Goal: Task Accomplishment & Management: Complete application form

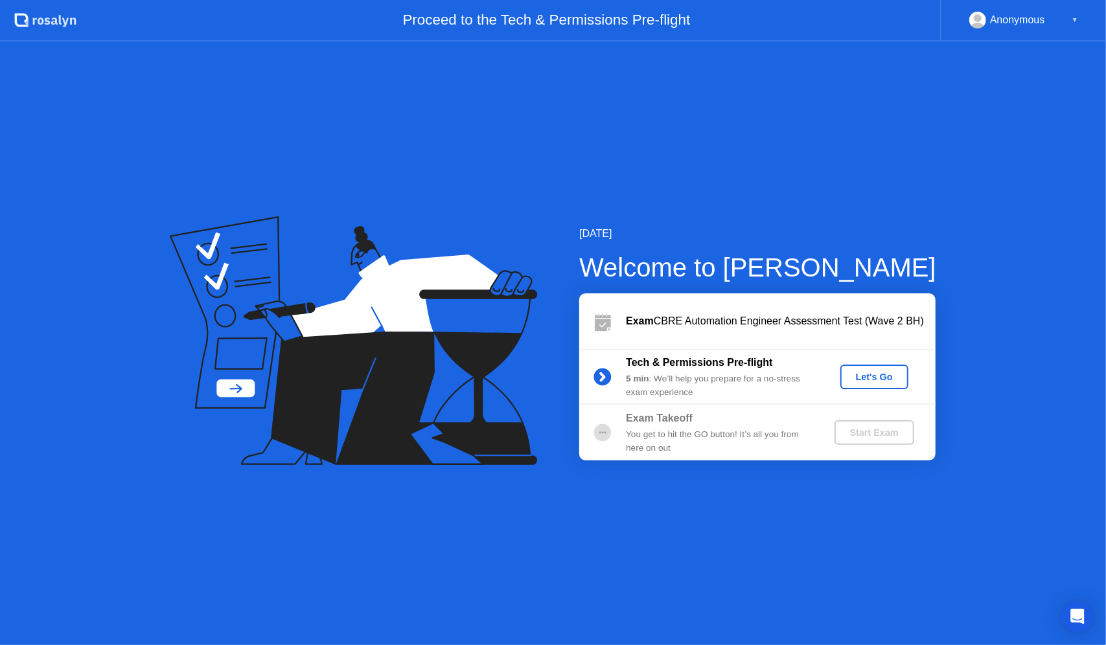
click at [869, 376] on div "Let's Go" at bounding box center [874, 377] width 58 height 10
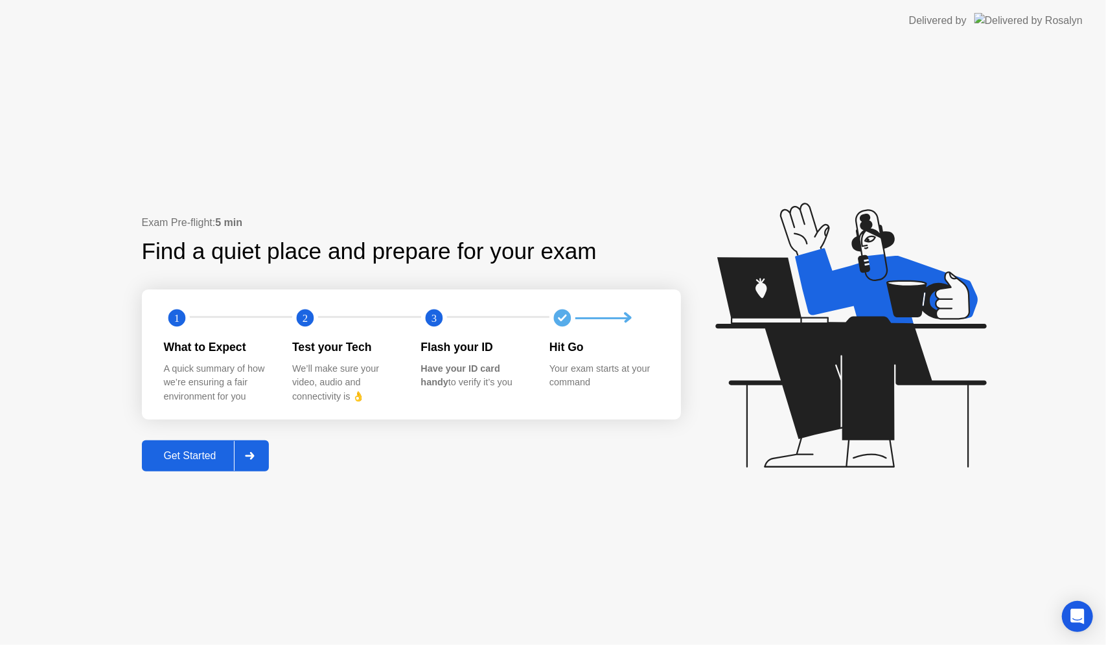
click at [211, 462] on div "Get Started" at bounding box center [190, 456] width 89 height 12
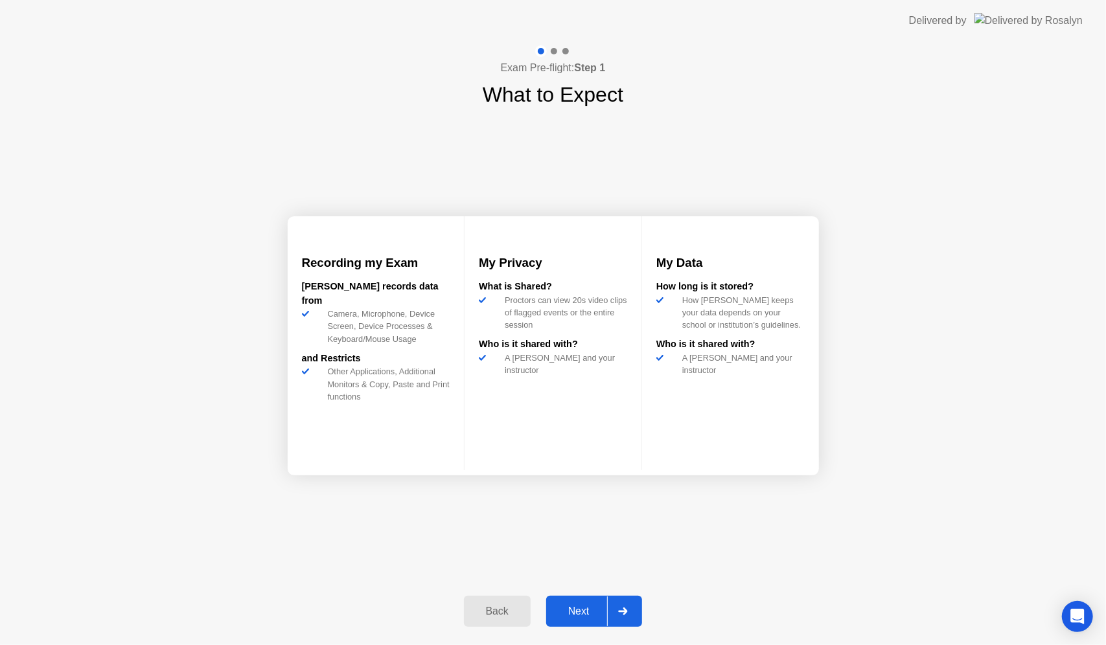
click at [579, 617] on div "Next" at bounding box center [579, 612] width 58 height 12
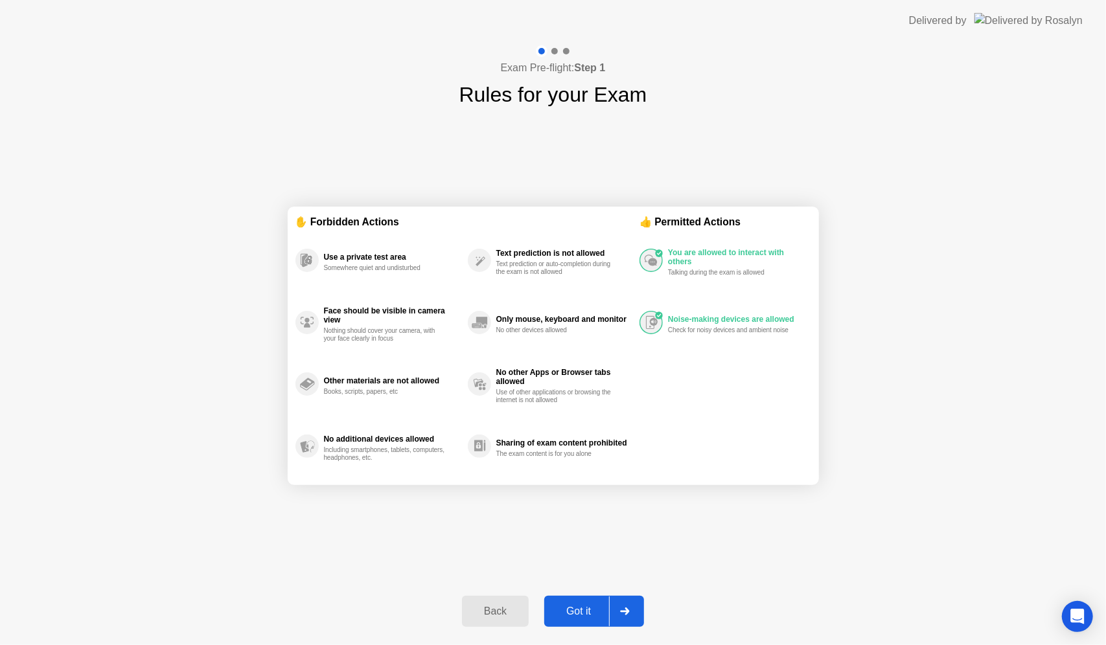
click at [578, 607] on div "Got it" at bounding box center [578, 612] width 61 height 12
select select "**********"
select select "*******"
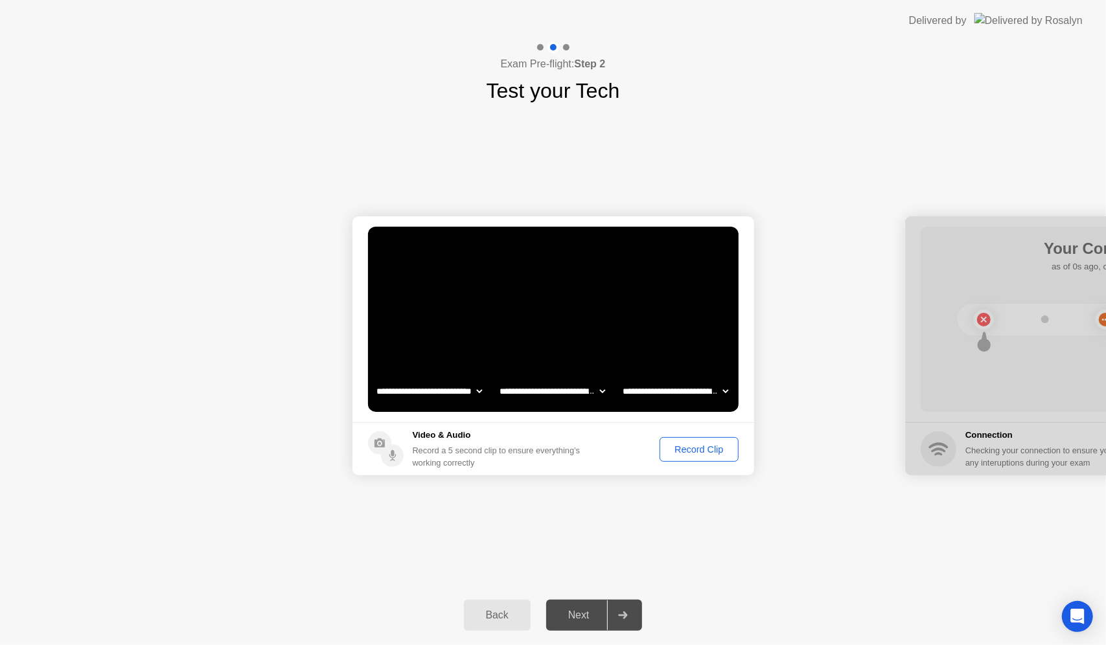
click at [703, 447] on div "Record Clip" at bounding box center [698, 449] width 69 height 10
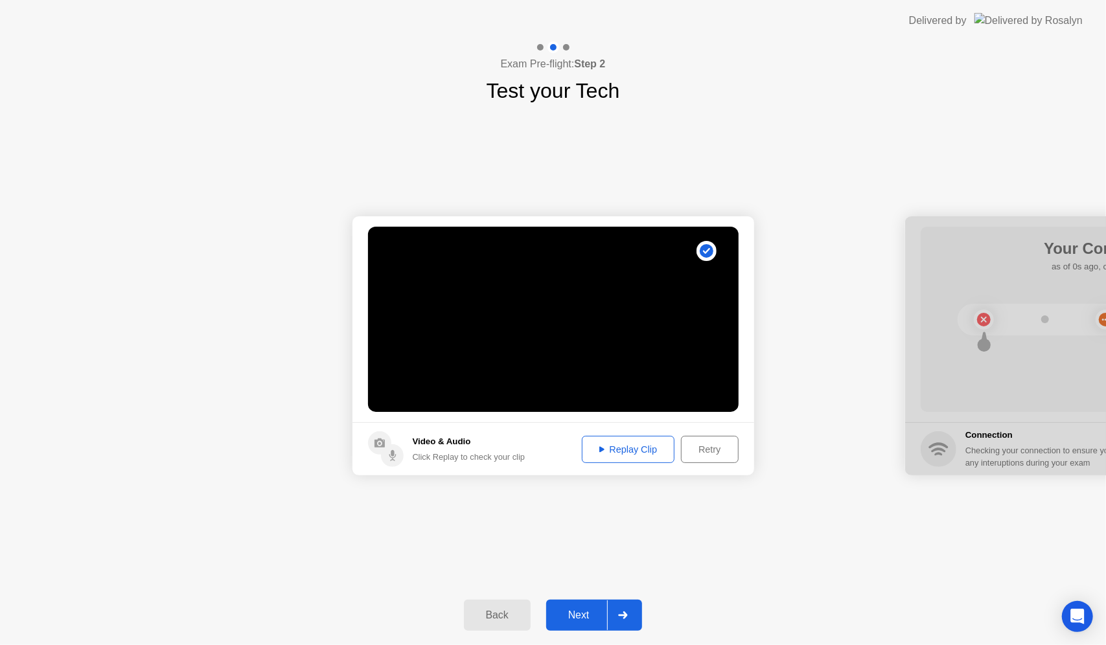
click at [633, 453] on div "Replay Clip" at bounding box center [628, 449] width 84 height 10
click at [582, 612] on div "Next" at bounding box center [579, 616] width 58 height 12
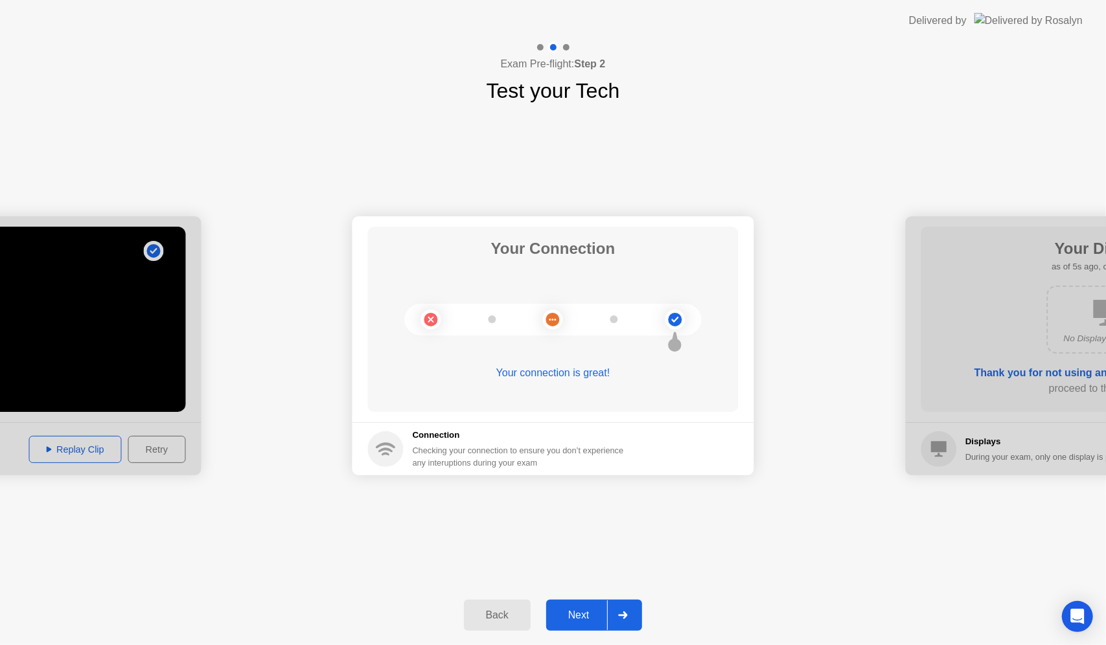
click at [587, 615] on div "Next" at bounding box center [579, 616] width 58 height 12
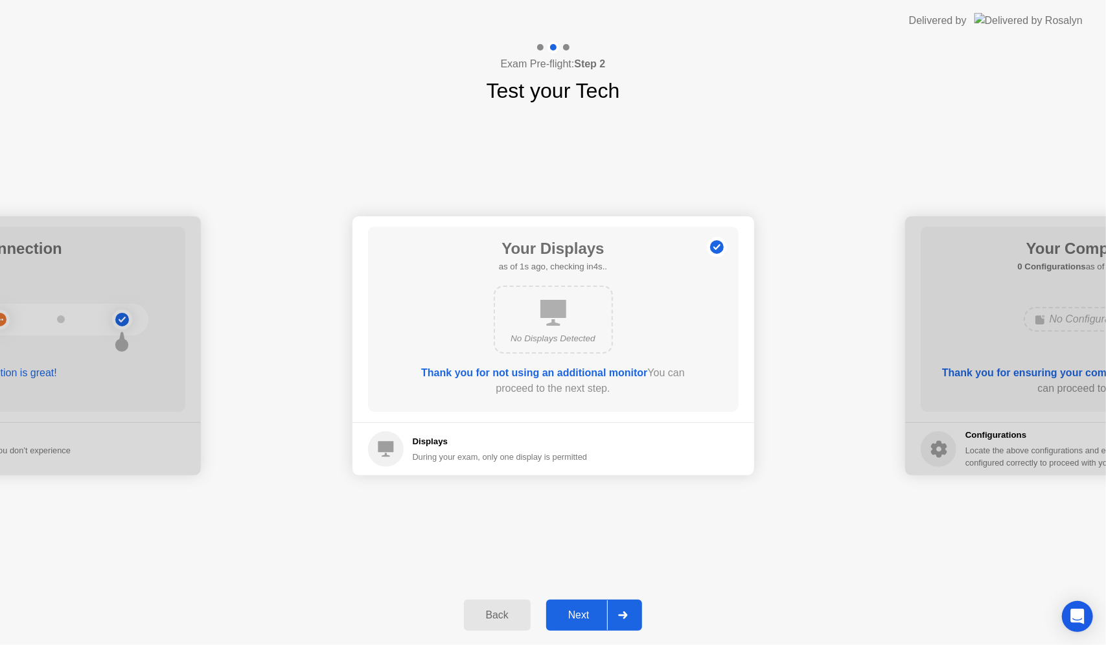
click at [574, 612] on div "Next" at bounding box center [579, 616] width 58 height 12
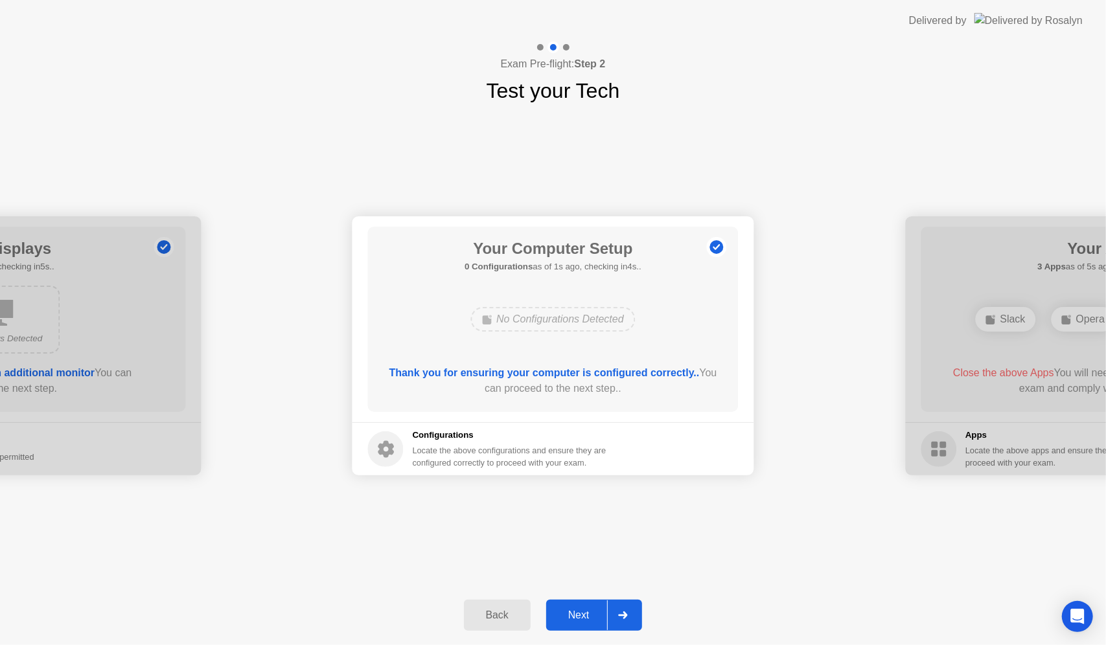
click at [591, 619] on div "Next" at bounding box center [579, 616] width 58 height 12
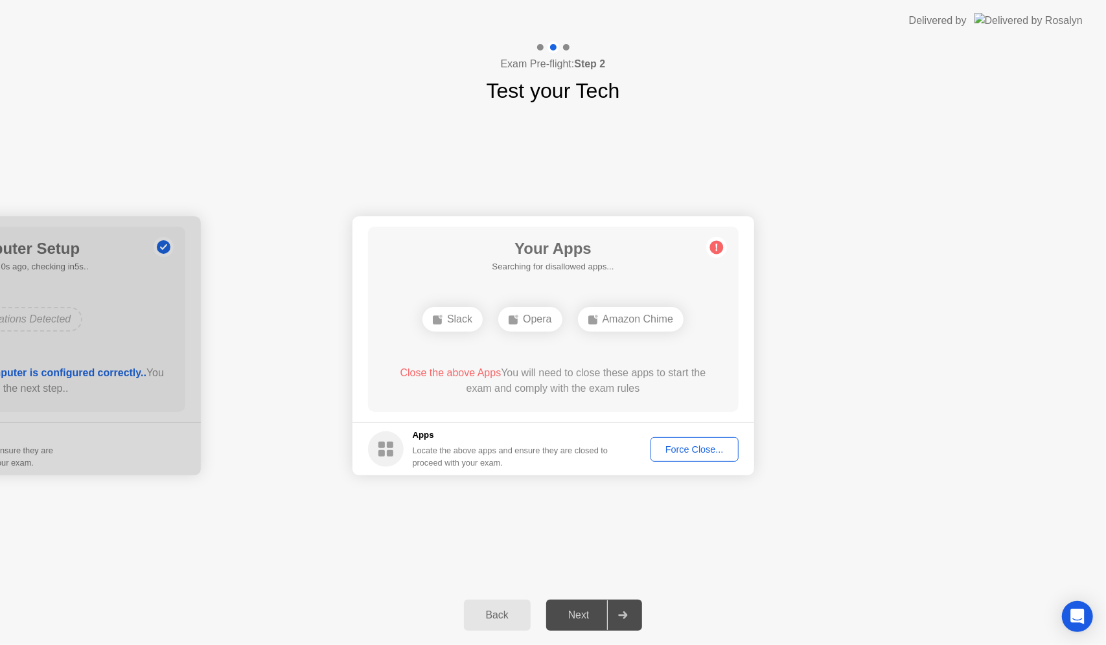
click at [700, 452] on div "Force Close..." at bounding box center [694, 449] width 79 height 10
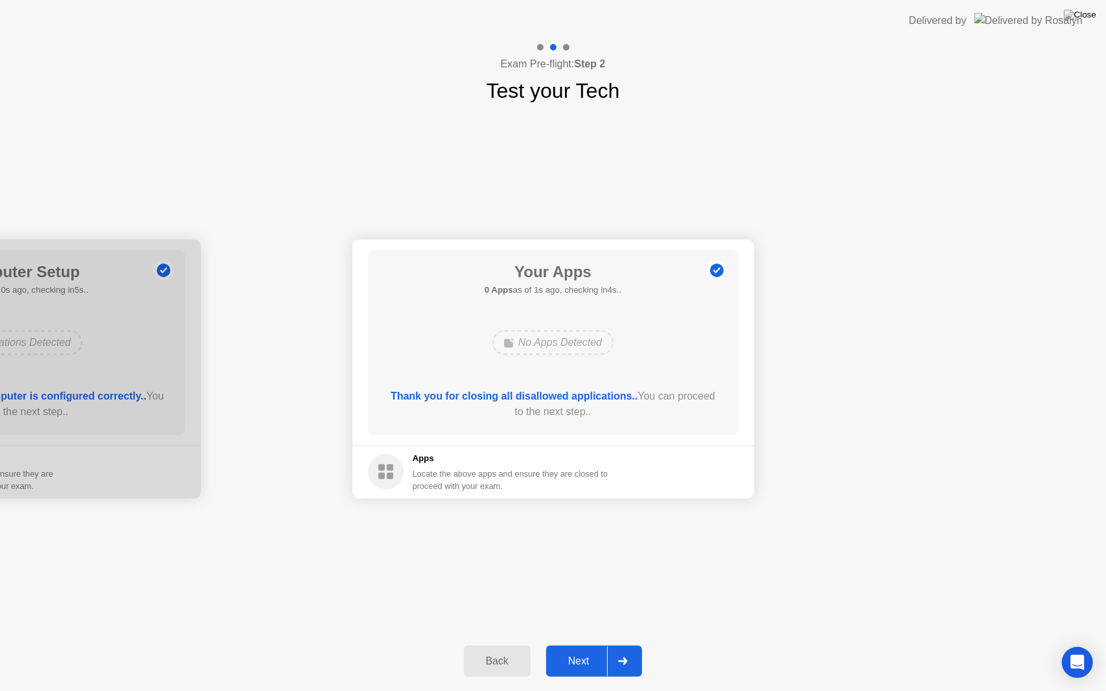
click at [590, 645] on div "Next" at bounding box center [579, 662] width 58 height 12
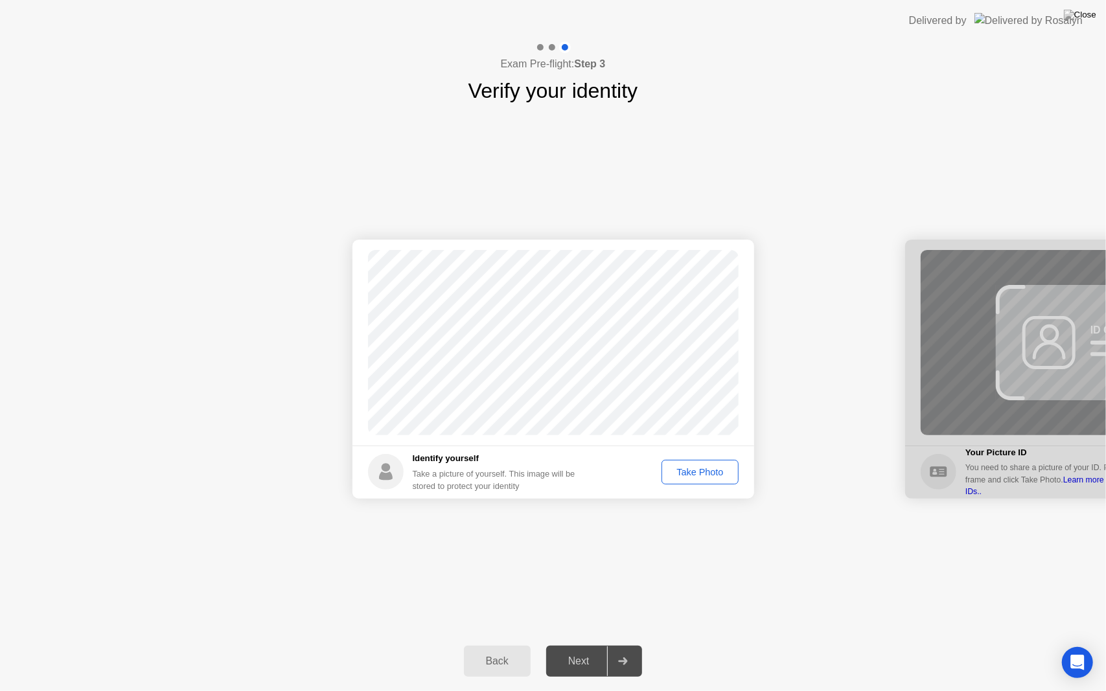
click at [704, 468] on div "Take Photo" at bounding box center [699, 472] width 67 height 10
click at [573, 645] on div "Next" at bounding box center [579, 662] width 58 height 12
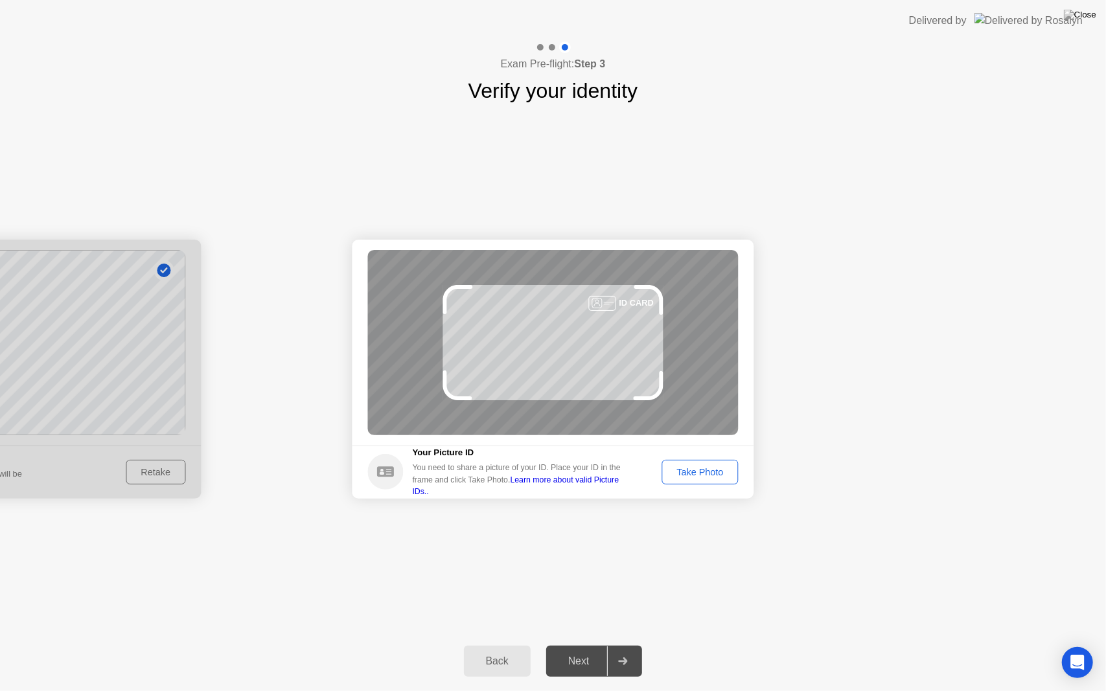
click at [705, 476] on div "Take Photo" at bounding box center [699, 472] width 67 height 10
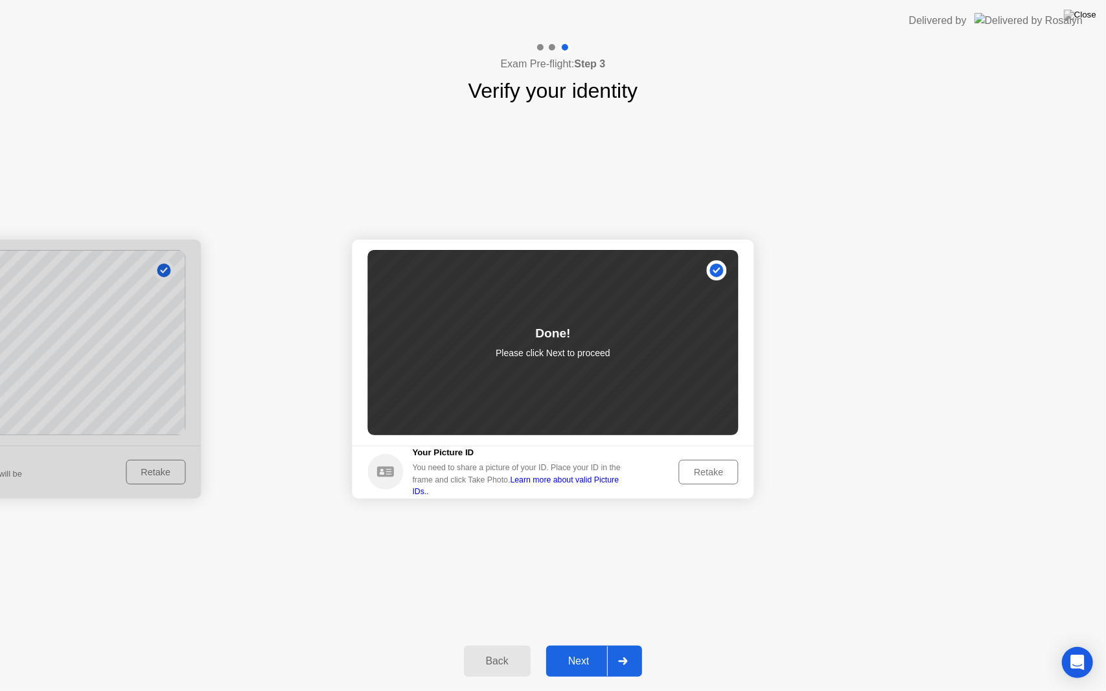
click at [584, 645] on button "Next" at bounding box center [594, 661] width 97 height 31
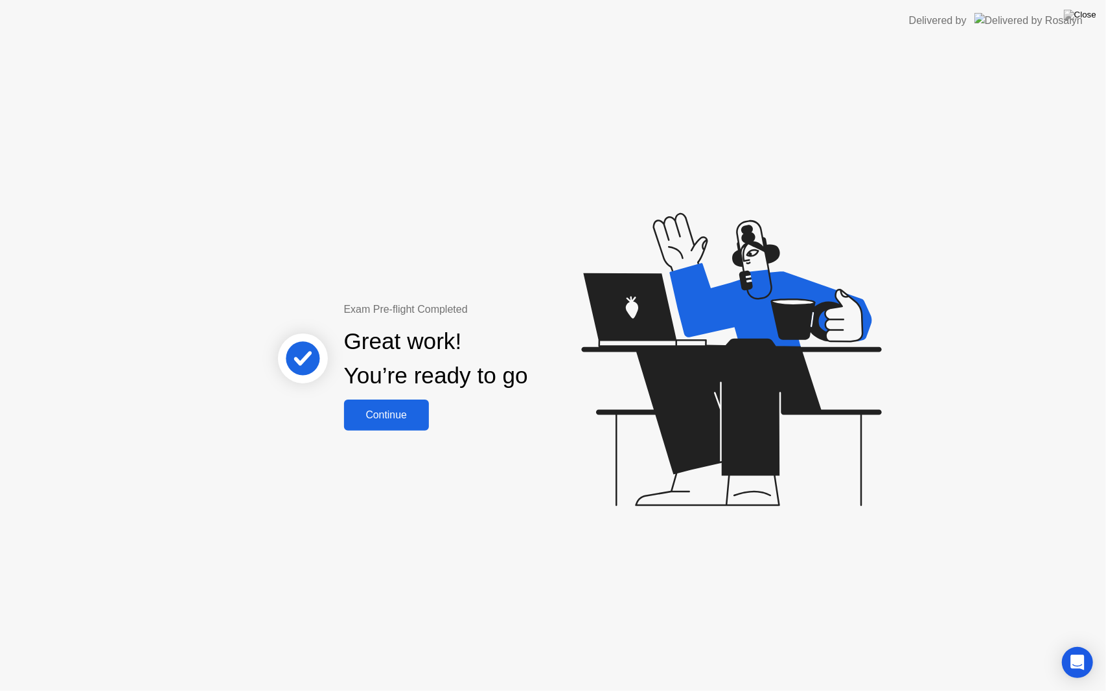
click at [398, 417] on div "Continue" at bounding box center [386, 415] width 77 height 12
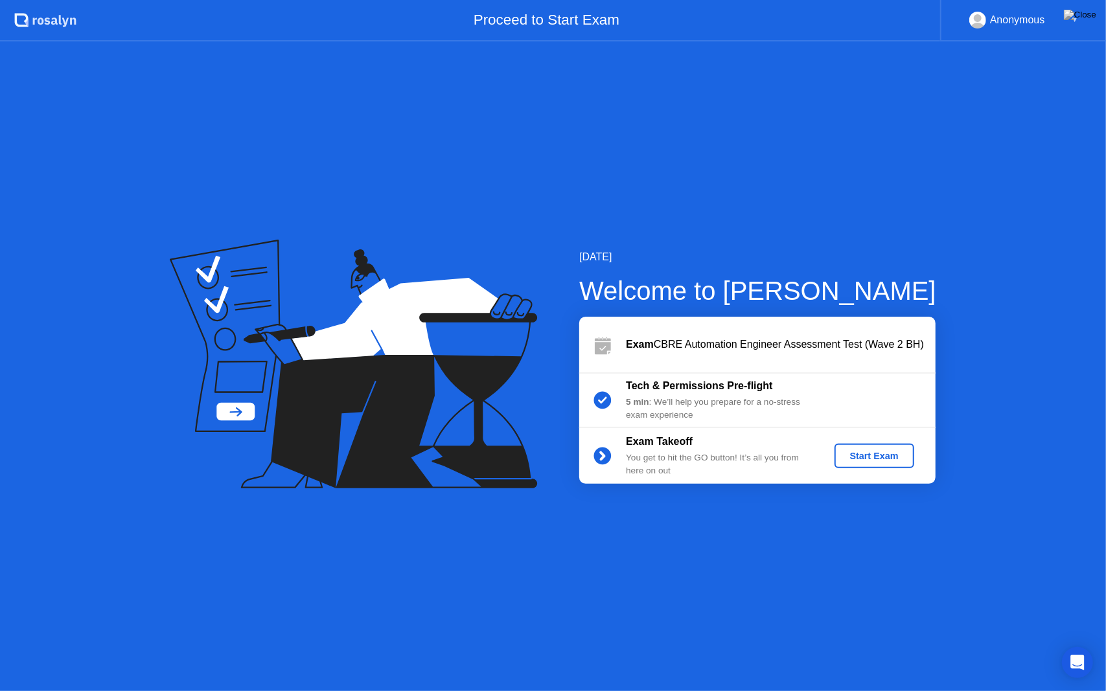
click at [862, 453] on div "Start Exam" at bounding box center [874, 456] width 69 height 10
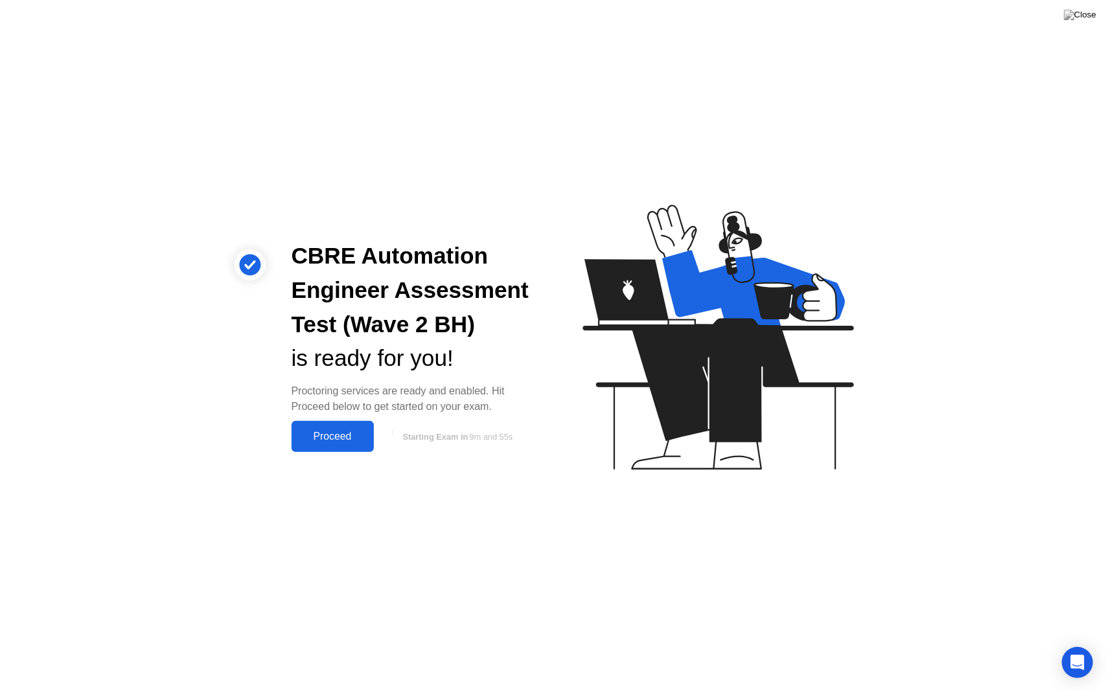
click at [347, 439] on div "Proceed" at bounding box center [332, 437] width 75 height 12
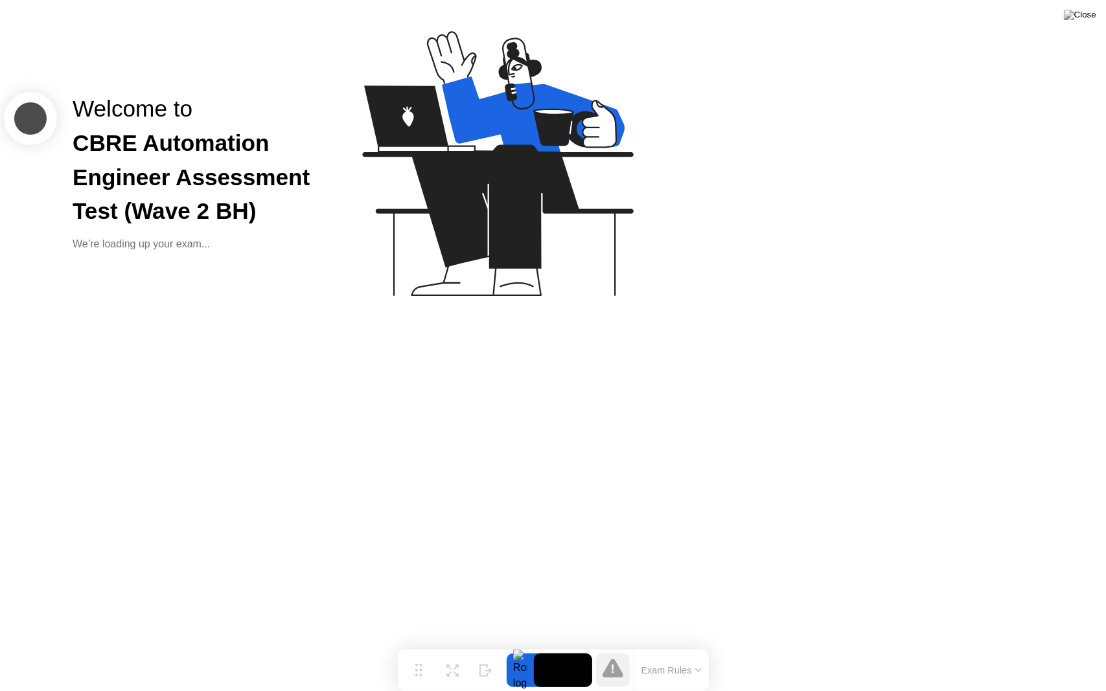
click at [671, 645] on button "Exam Rules" at bounding box center [671, 671] width 69 height 12
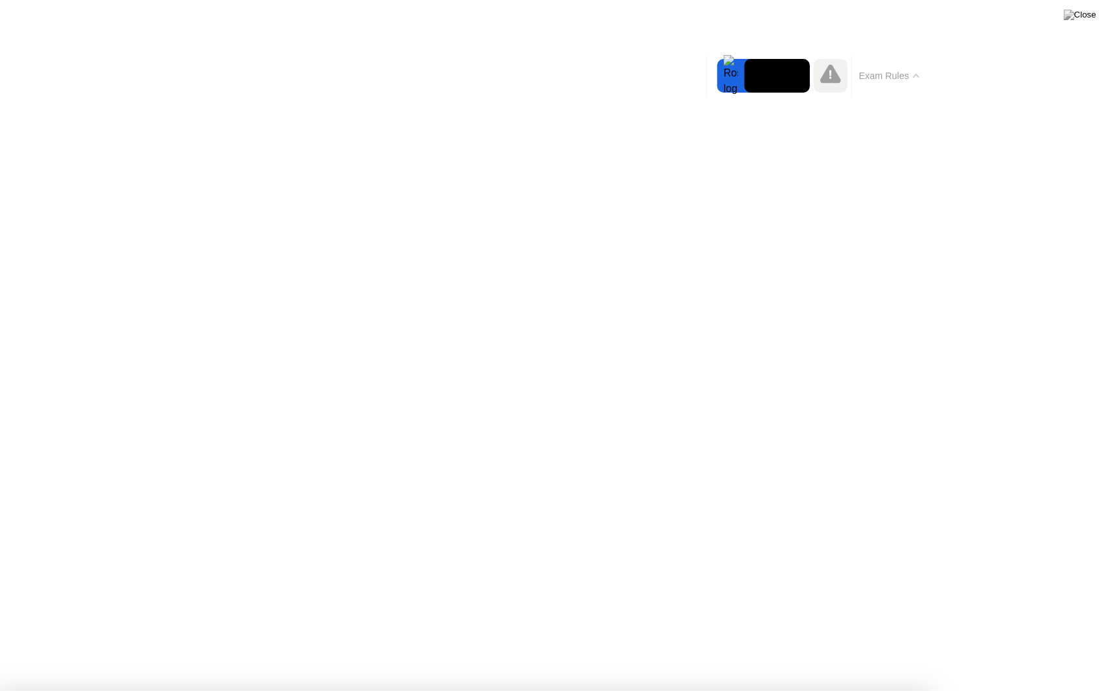
click at [904, 74] on button "Exam Rules" at bounding box center [889, 76] width 69 height 12
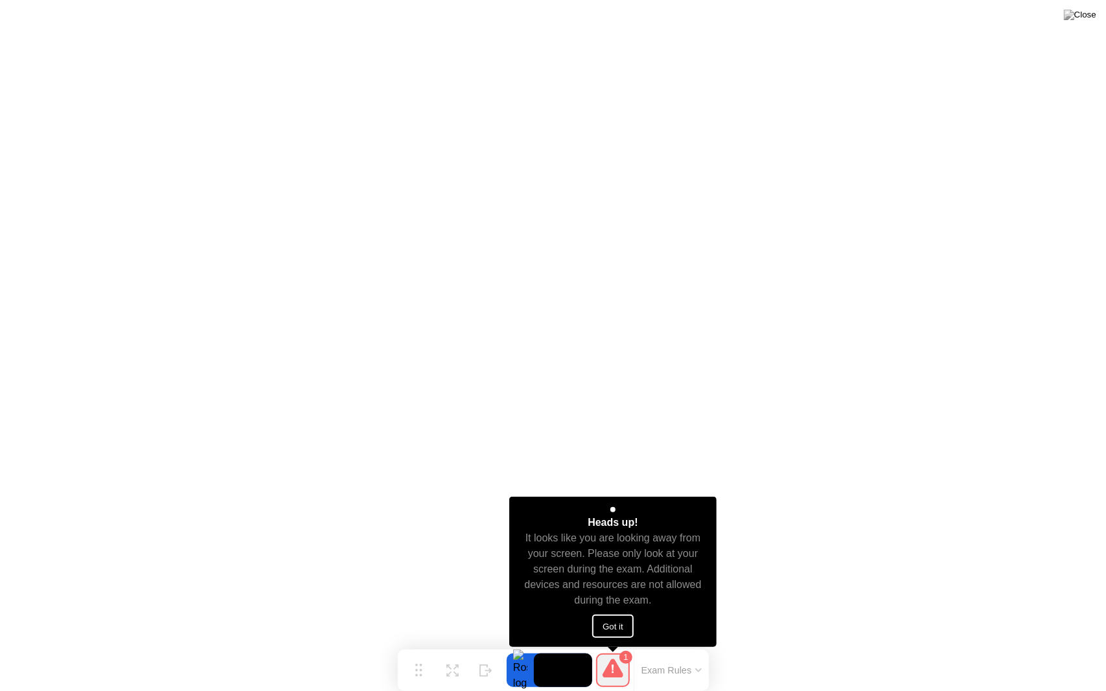
click at [606, 626] on button "Got it" at bounding box center [612, 626] width 41 height 23
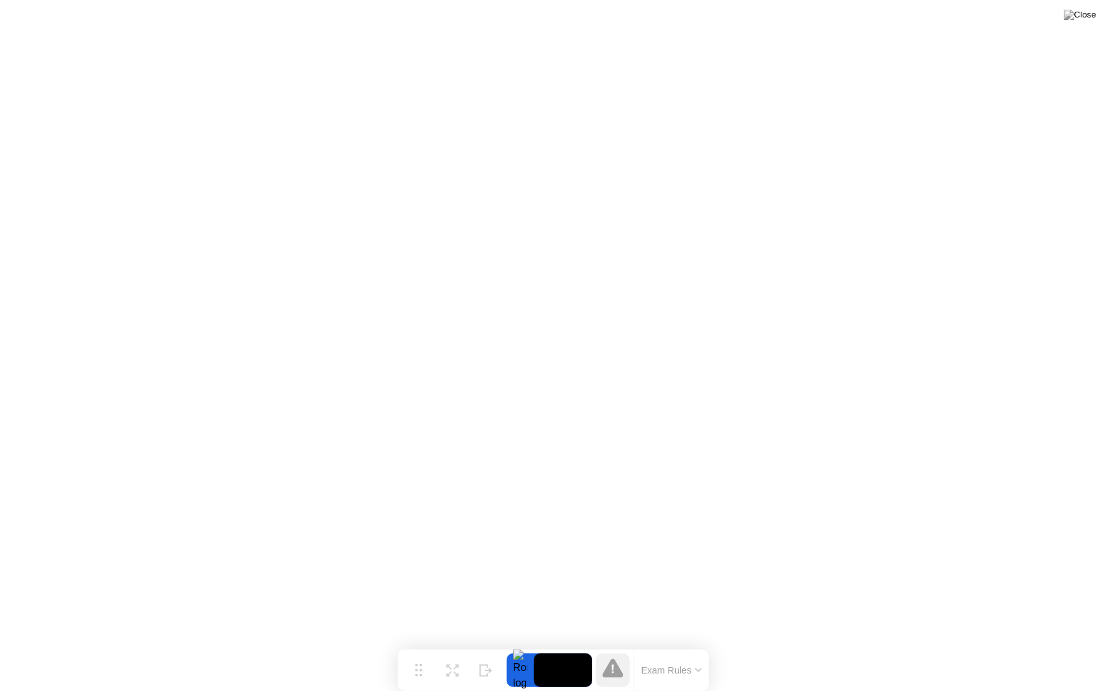
click at [613, 645] on icon at bounding box center [613, 668] width 21 height 19
click at [1088, 17] on img at bounding box center [1080, 15] width 32 height 10
click at [450, 645] on icon at bounding box center [448, 669] width 5 height 5
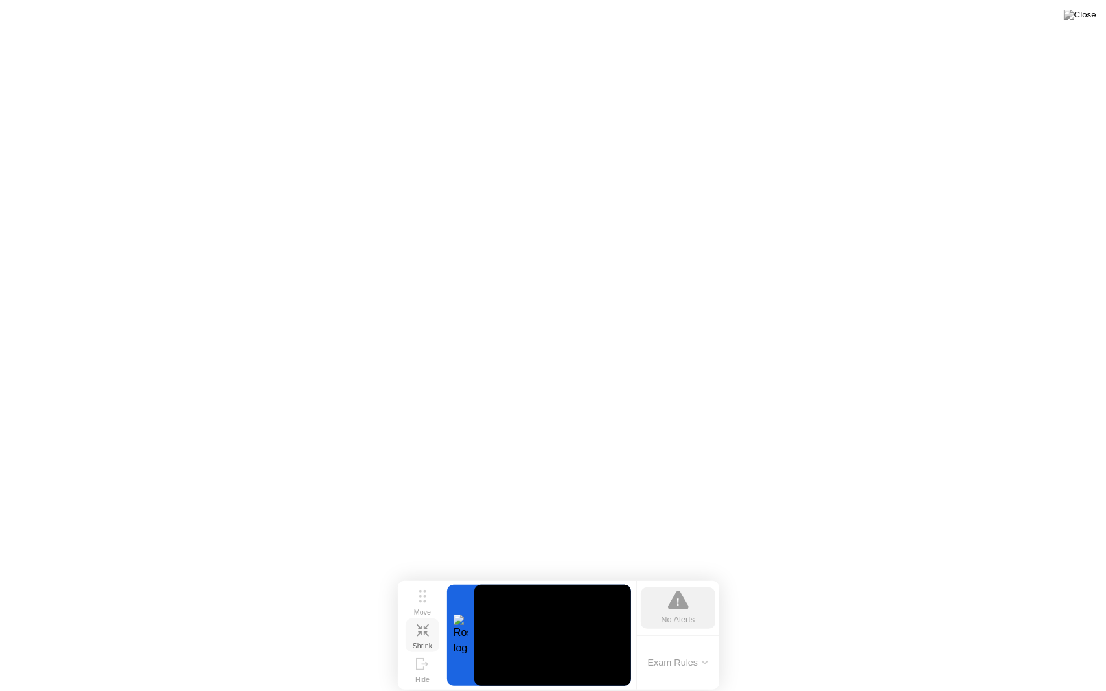
click at [420, 642] on div "Shrink" at bounding box center [422, 646] width 19 height 8
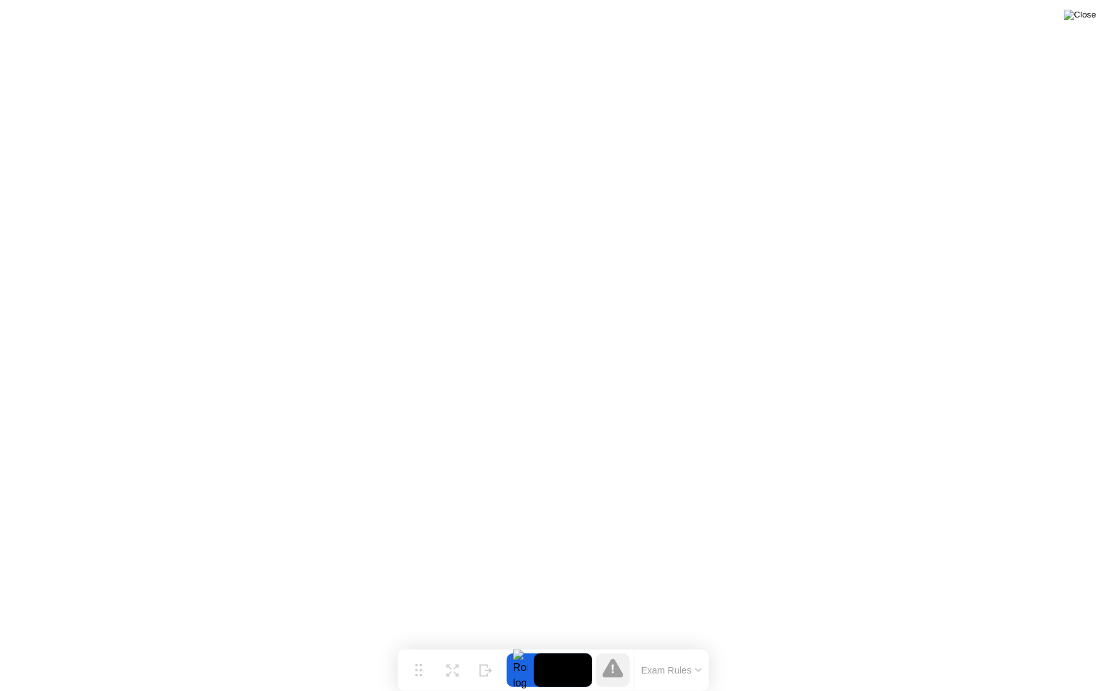
click at [1085, 20] on img at bounding box center [1080, 15] width 32 height 10
